Goal: Task Accomplishment & Management: Complete application form

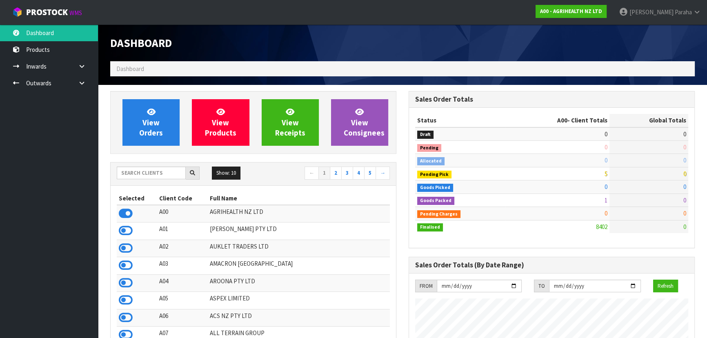
scroll to position [617, 298]
click at [125, 172] on input "text" at bounding box center [151, 172] width 69 height 13
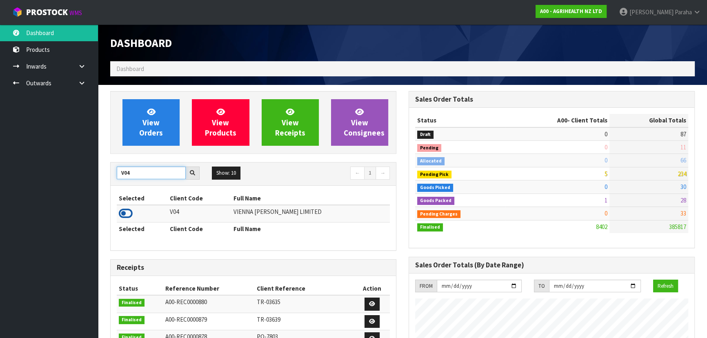
type input "V04"
click at [126, 211] on icon at bounding box center [126, 213] width 14 height 12
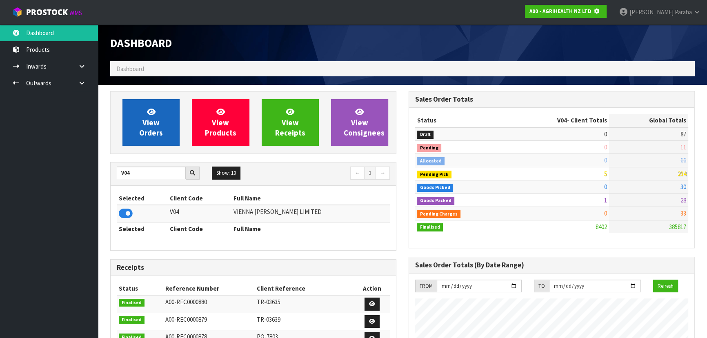
scroll to position [407539, 407749]
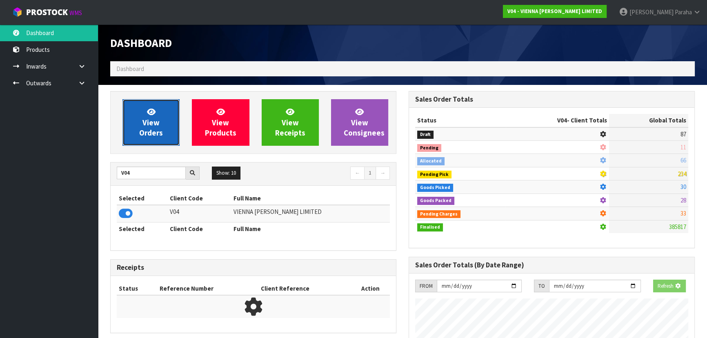
click at [139, 124] on link "View Orders" at bounding box center [150, 122] width 57 height 47
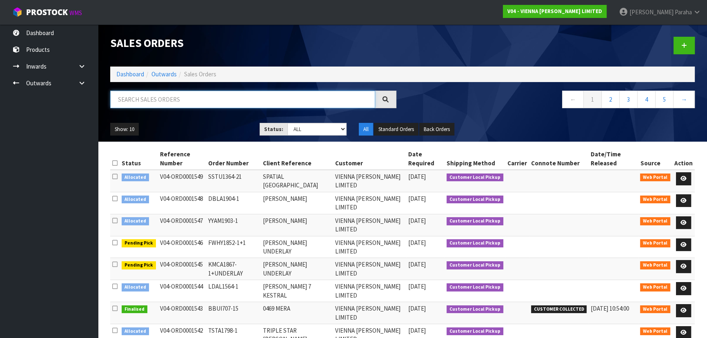
click at [143, 100] on input "text" at bounding box center [242, 100] width 265 height 18
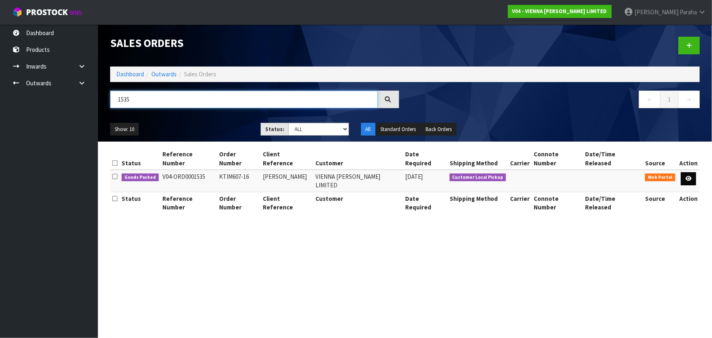
type input "1535"
click at [690, 176] on icon at bounding box center [689, 178] width 6 height 5
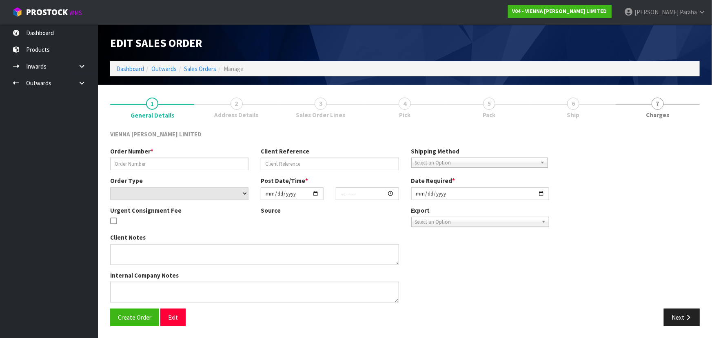
type input "KTIM607-16"
type input "[PERSON_NAME]"
select select "number:0"
type input "[DATE]"
type input "10:02:00.000"
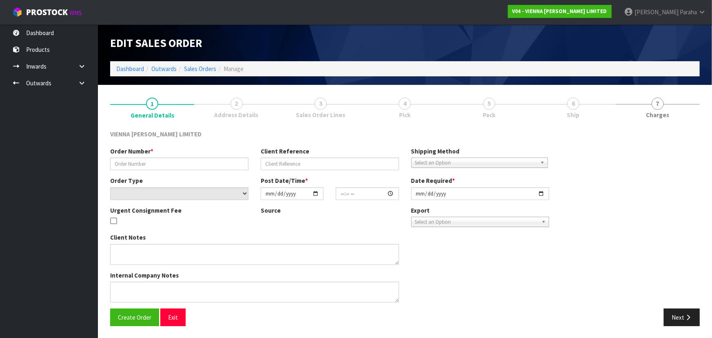
type input "[DATE]"
type textarea "[PERSON_NAME]"
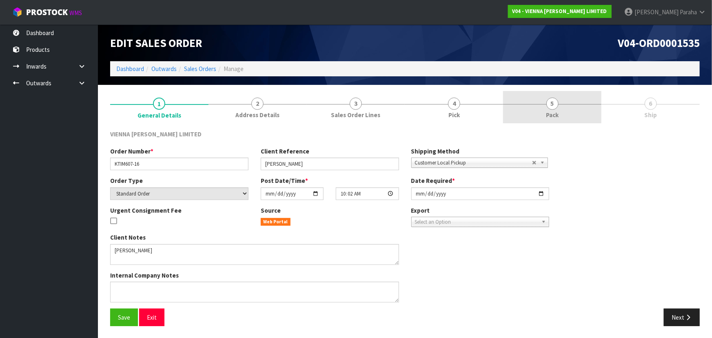
click at [549, 102] on span "5" at bounding box center [552, 104] width 12 height 12
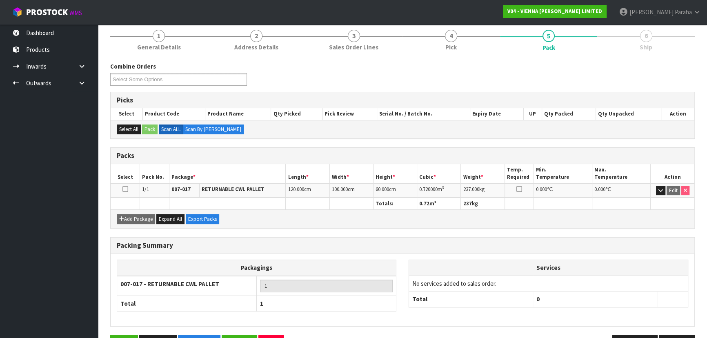
scroll to position [93, 0]
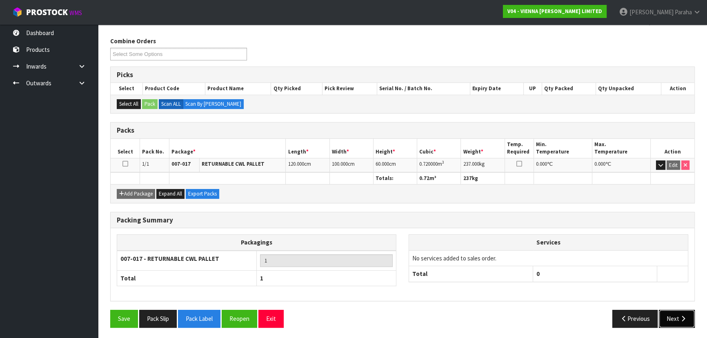
click at [670, 316] on button "Next" at bounding box center [677, 319] width 36 height 18
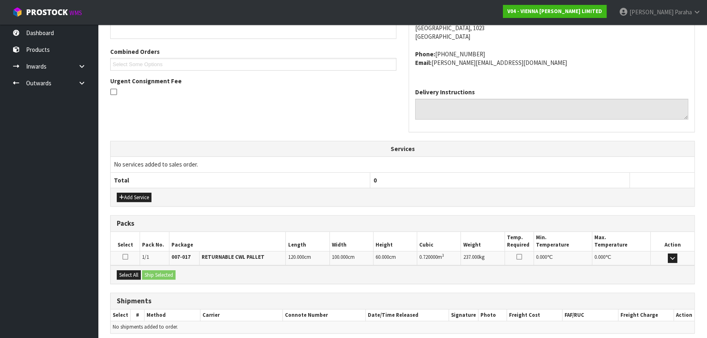
scroll to position [196, 0]
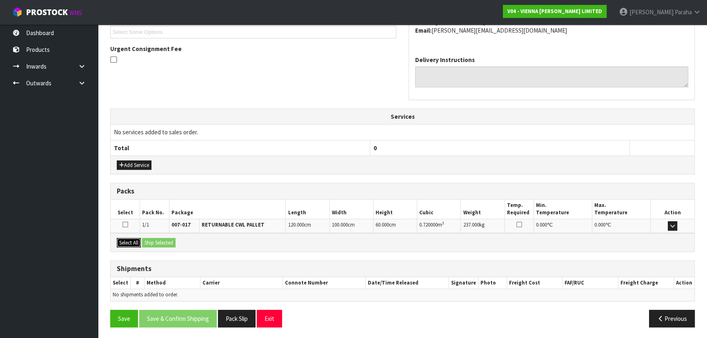
click at [122, 240] on button "Select All" at bounding box center [129, 243] width 24 height 10
click at [155, 240] on button "Ship Selected" at bounding box center [158, 243] width 33 height 10
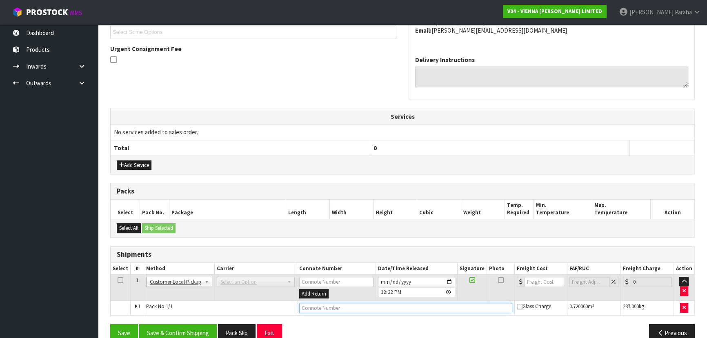
click at [359, 305] on input "text" at bounding box center [405, 308] width 213 height 10
type input "CUSTOMER COLLECTED"
click at [199, 329] on button "Save & Confirm Shipping" at bounding box center [178, 333] width 78 height 18
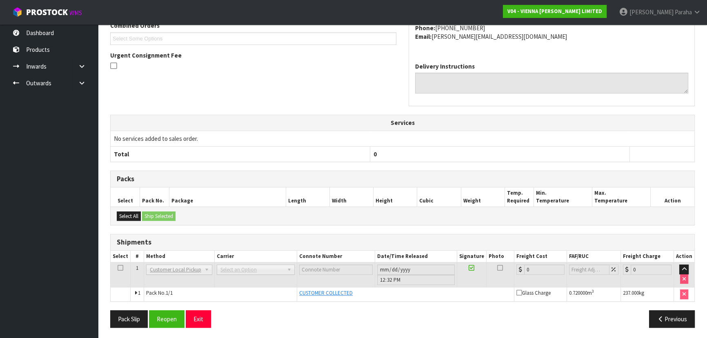
scroll to position [220, 0]
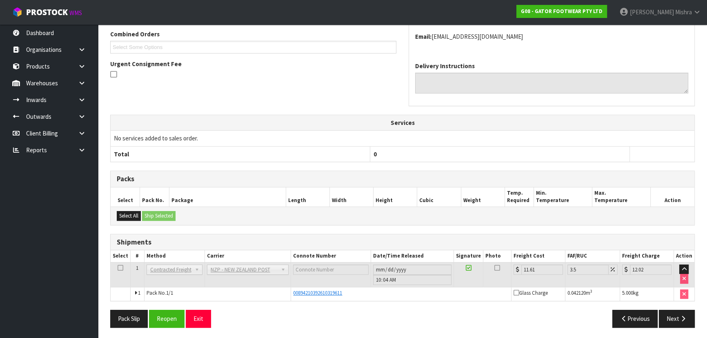
scroll to position [211, 0]
